Goal: Task Accomplishment & Management: Complete application form

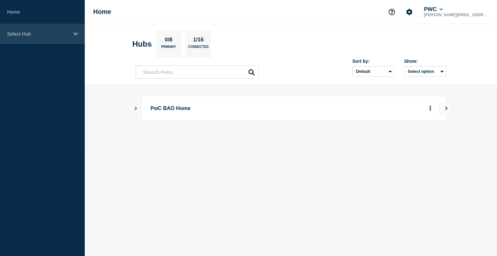
click at [61, 33] on p "Select Hub" at bounding box center [38, 34] width 62 height 6
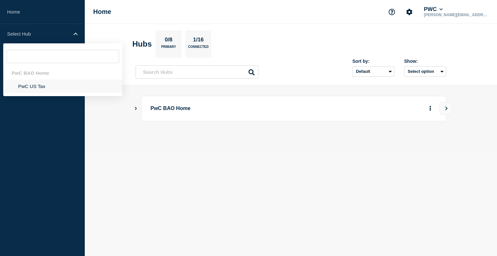
click at [45, 87] on li "PwC US Tax" at bounding box center [62, 86] width 119 height 13
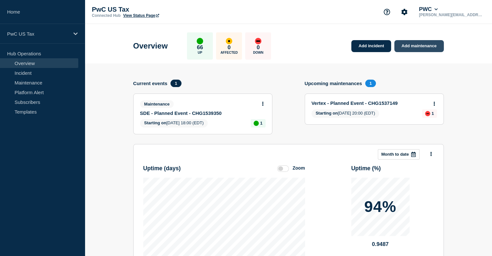
click at [409, 51] on link "Add maintenance" at bounding box center [419, 46] width 49 height 12
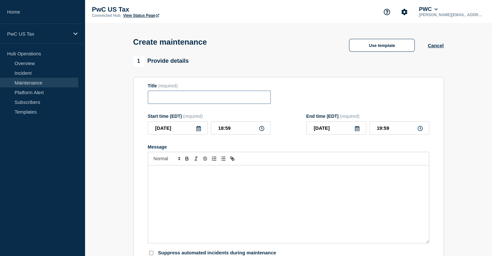
click at [196, 101] on input "Title" at bounding box center [209, 97] width 123 height 13
click at [384, 52] on button "Use template" at bounding box center [382, 45] width 66 height 13
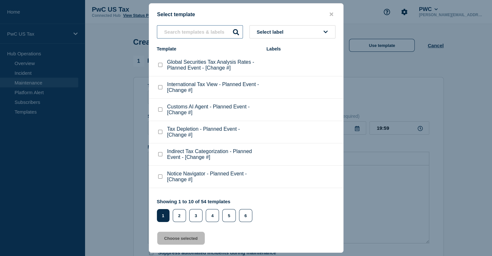
click at [183, 37] on input "text" at bounding box center [200, 31] width 86 height 13
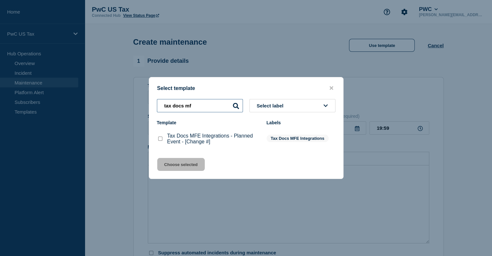
type input "tax docs mf"
click at [161, 141] on checkbox"] "Tax Docs MFE Integrations - Planned Event - [Change #] checkbox" at bounding box center [160, 139] width 4 height 4
checkbox checkbox"] "true"
click at [181, 166] on button "Choose selected" at bounding box center [181, 164] width 48 height 13
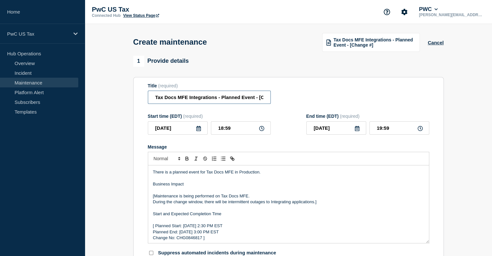
scroll to position [0, 21]
drag, startPoint x: 259, startPoint y: 99, endPoint x: 303, endPoint y: 106, distance: 44.6
click at [303, 104] on div "Title (required) Tax Docs MFE Integrations - Planned Event - [Change #]" at bounding box center [289, 93] width 282 height 21
paste input "CHG1539252"
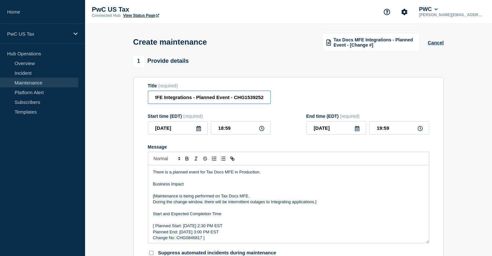
type input "Tax Docs MFE Integrations - Planned Event - CHG1539252"
click at [222, 129] on input "18:59" at bounding box center [241, 127] width 60 height 13
type input "22:59"
type input "23:59"
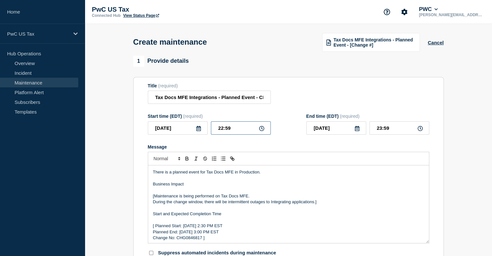
click at [231, 128] on input "22:59" at bounding box center [241, 127] width 60 height 13
type input "22:00"
type input "23:00"
click at [361, 153] on div "Message There is a planned event for Tax Docs MFE in Production. Business Impac…" at bounding box center [289, 193] width 282 height 99
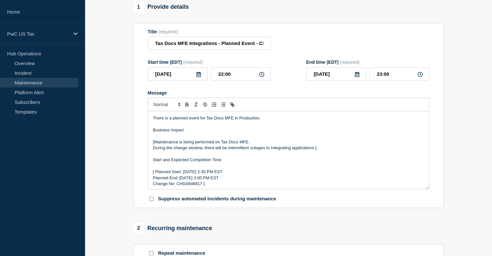
scroll to position [56, 0]
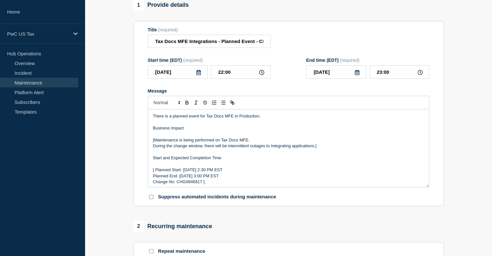
click at [195, 185] on p "Change No: CHG0846817 ]" at bounding box center [288, 182] width 271 height 6
paste div "Message"
click at [214, 182] on p "Change No: CHG1539252]" at bounding box center [288, 182] width 271 height 6
click at [157, 173] on p "[ Planned Start: [DATE] 2:30 PM EST" at bounding box center [288, 170] width 271 height 6
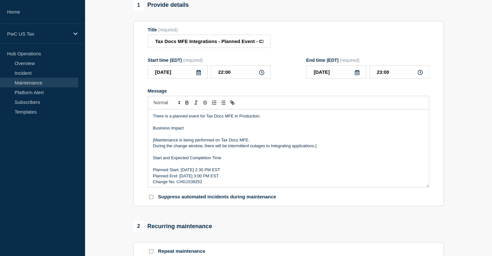
click at [154, 142] on p "[Maintenance is being performed on Tax Docs MFE." at bounding box center [288, 140] width 271 height 6
click at [320, 148] on p "During the change window, there will be intermittent outages to Integrating app…" at bounding box center [288, 146] width 271 height 6
click at [191, 173] on p "Planned Start: [DATE] 2:30 PM EST" at bounding box center [288, 170] width 271 height 6
click at [189, 177] on p "Planned End: [DATE] 3:00 PM EST" at bounding box center [288, 176] width 271 height 6
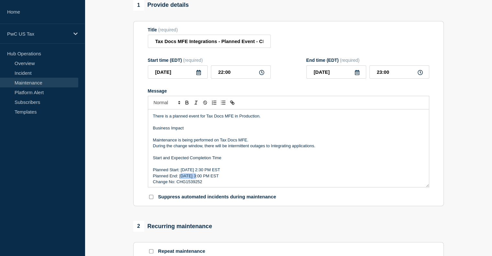
click at [189, 177] on p "Planned End: [DATE] 3:00 PM EST" at bounding box center [288, 176] width 271 height 6
click at [205, 173] on p "Planned Start: [DATE] 2:30 PM EST" at bounding box center [288, 170] width 271 height 6
click at [213, 172] on p "Planned Start: [DATE] 2:30 PM EST" at bounding box center [288, 170] width 271 height 6
click at [220, 172] on p "Planned Start: [DATE] 2:30 PM EST" at bounding box center [288, 170] width 271 height 6
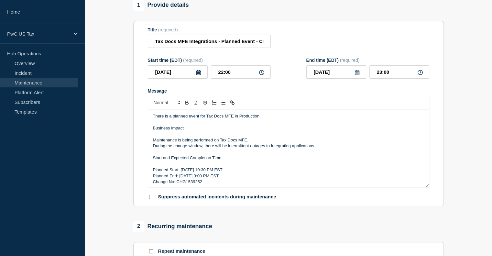
click at [228, 172] on p "Planned Start: [DATE] 10:30 PM EST" at bounding box center [288, 170] width 271 height 6
click at [225, 173] on p "Planned Start: [DATE] 10:30 PM EST" at bounding box center [288, 170] width 271 height 6
click at [201, 176] on p "Planned End: [DATE] 3:00 PM EST" at bounding box center [288, 176] width 271 height 6
click at [211, 177] on p "Planned End: [DATE] 3:00 PM EST" at bounding box center [288, 176] width 271 height 6
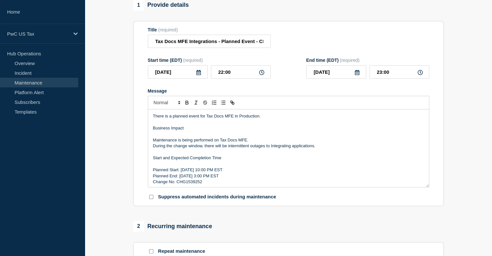
click at [218, 179] on p "Planned End: [DATE] 3:00 PM EST" at bounding box center [288, 176] width 271 height 6
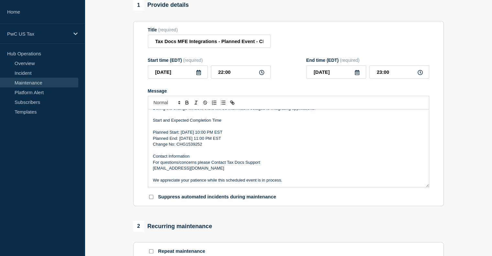
click at [150, 199] on input "Suppress automated incidents during maintenance" at bounding box center [151, 197] width 4 height 4
checkbox input "true"
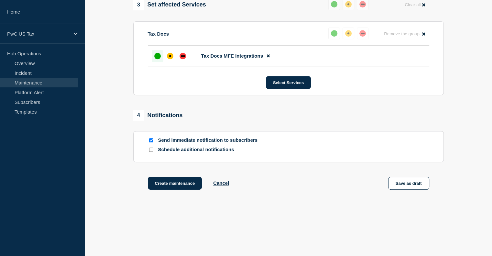
scroll to position [334, 0]
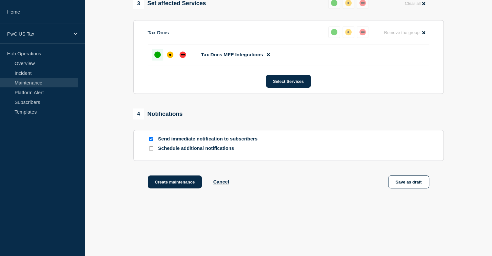
click at [153, 141] on input "Send immediate notification to subscribers" at bounding box center [151, 139] width 4 height 4
checkbox input "false"
click at [170, 186] on button "Create maintenance" at bounding box center [175, 181] width 54 height 13
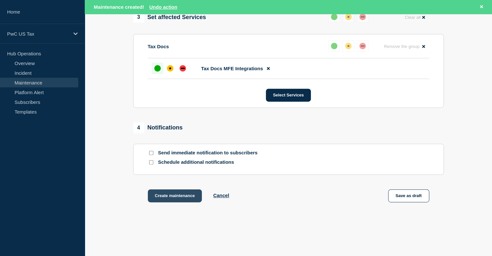
scroll to position [348, 0]
